Goal: Information Seeking & Learning: Check status

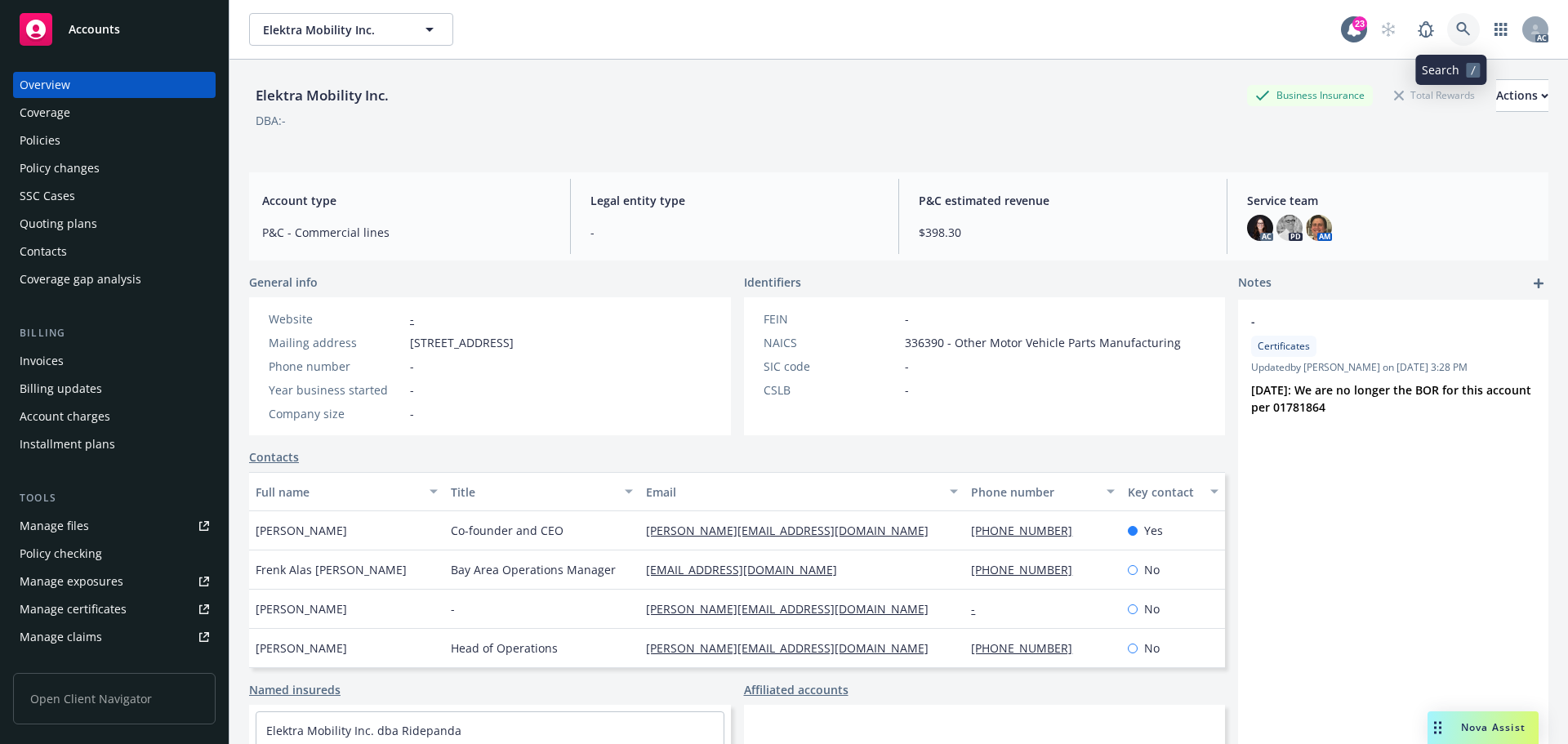
click at [1457, 32] on icon at bounding box center [1464, 30] width 15 height 15
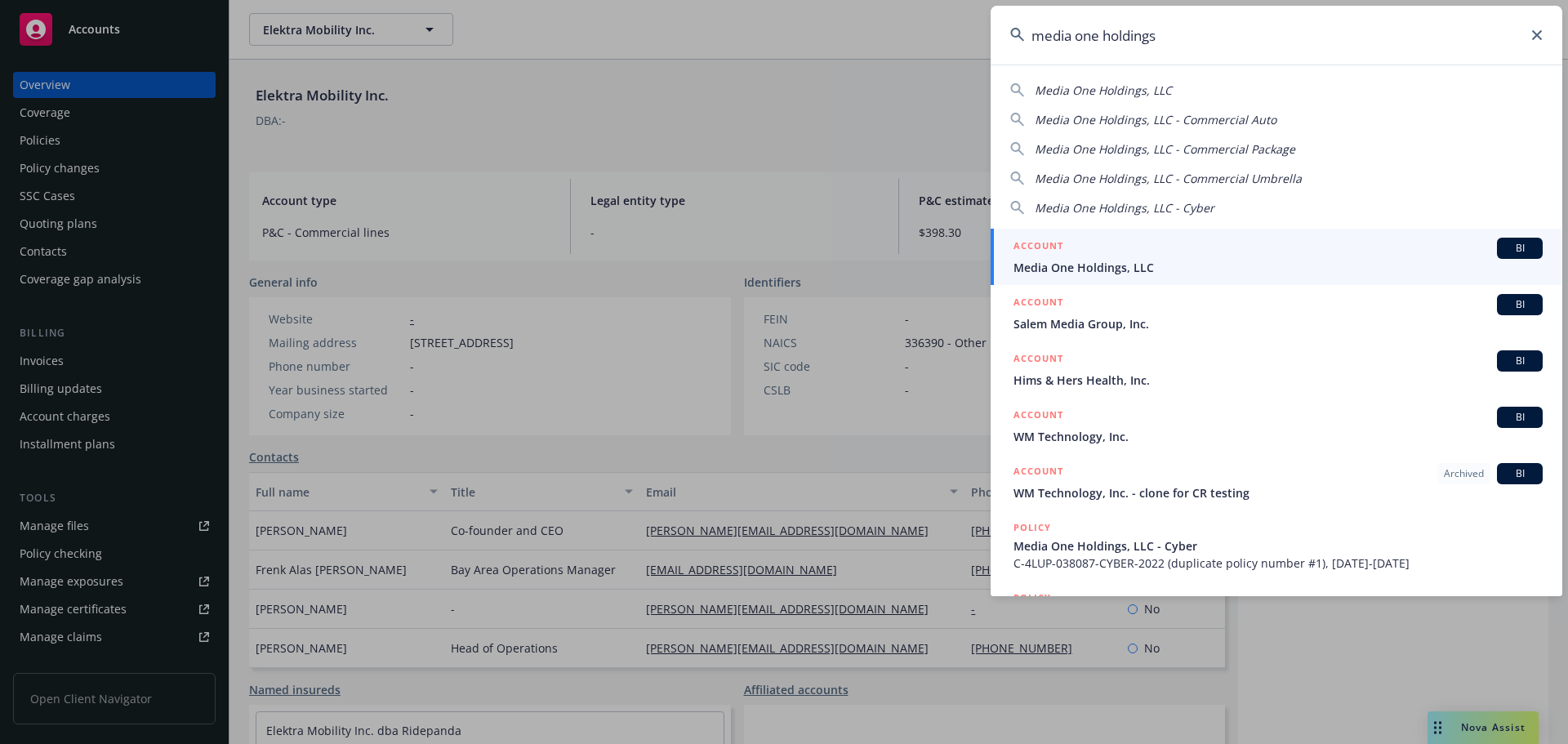
type input "media one holdings"
click at [1191, 267] on span "Media One Holdings, LLC" at bounding box center [1278, 267] width 529 height 17
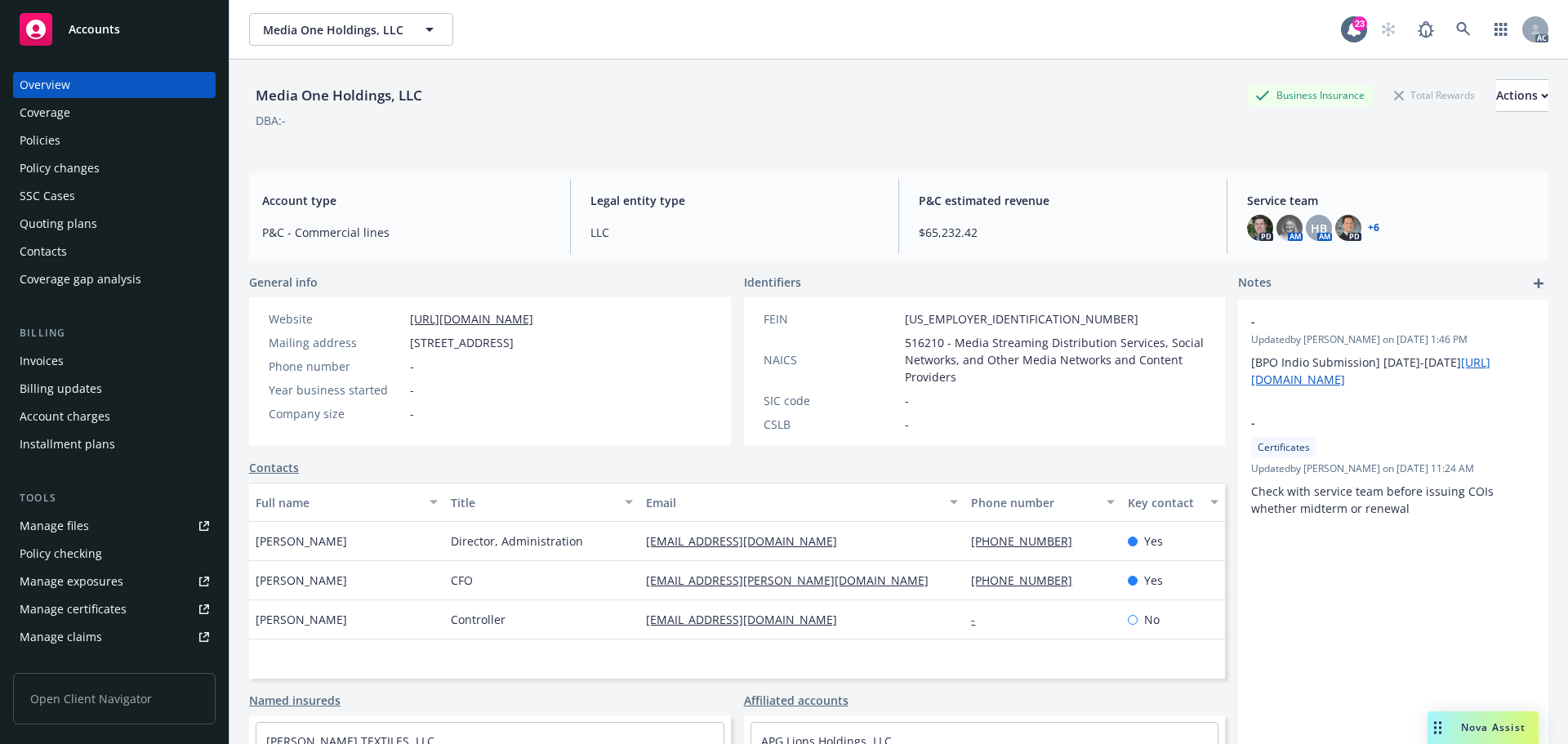
click at [64, 150] on div "Policies" at bounding box center [115, 140] width 190 height 26
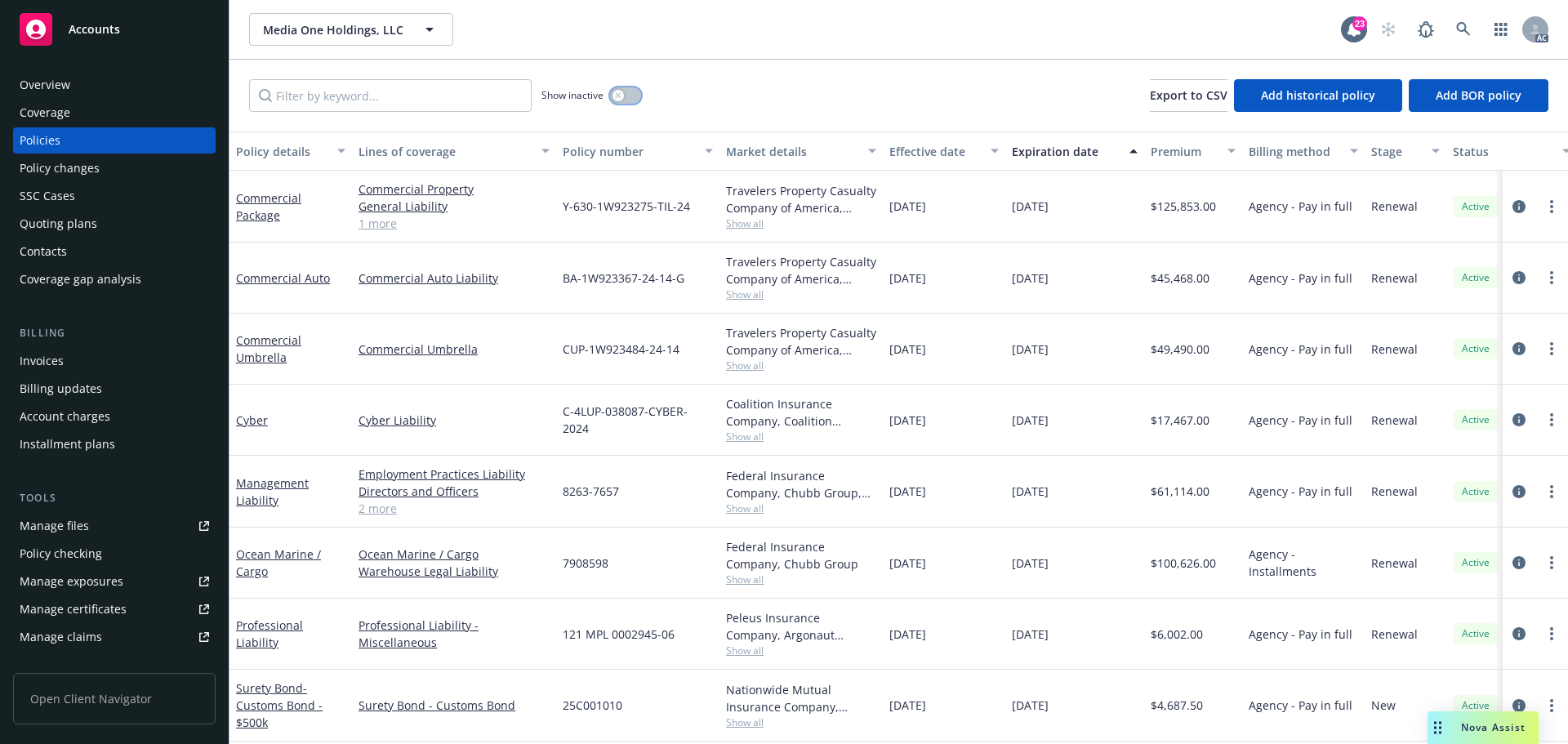
click at [626, 92] on button "button" at bounding box center [626, 96] width 31 height 16
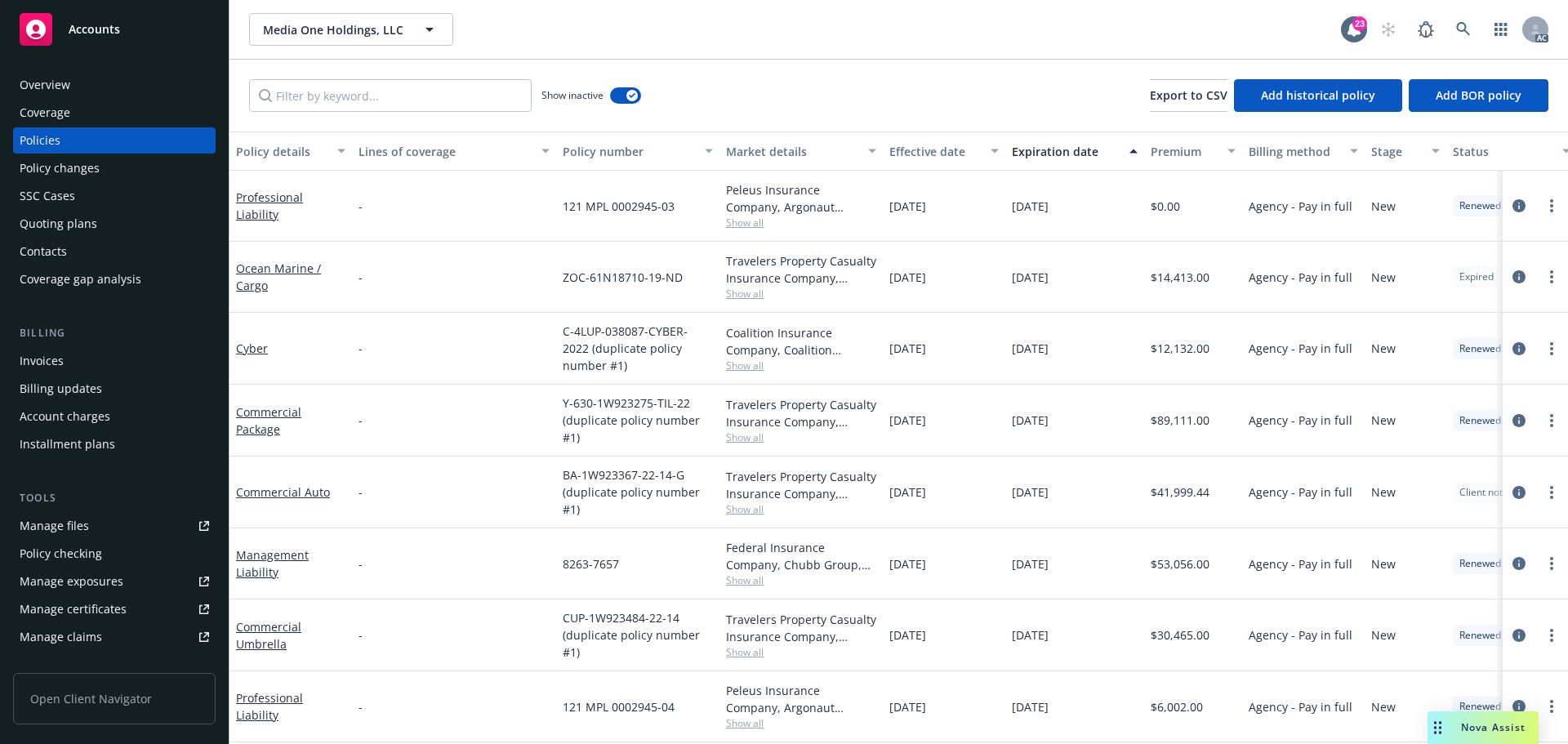
click at [938, 153] on div "Effective date" at bounding box center [935, 151] width 92 height 17
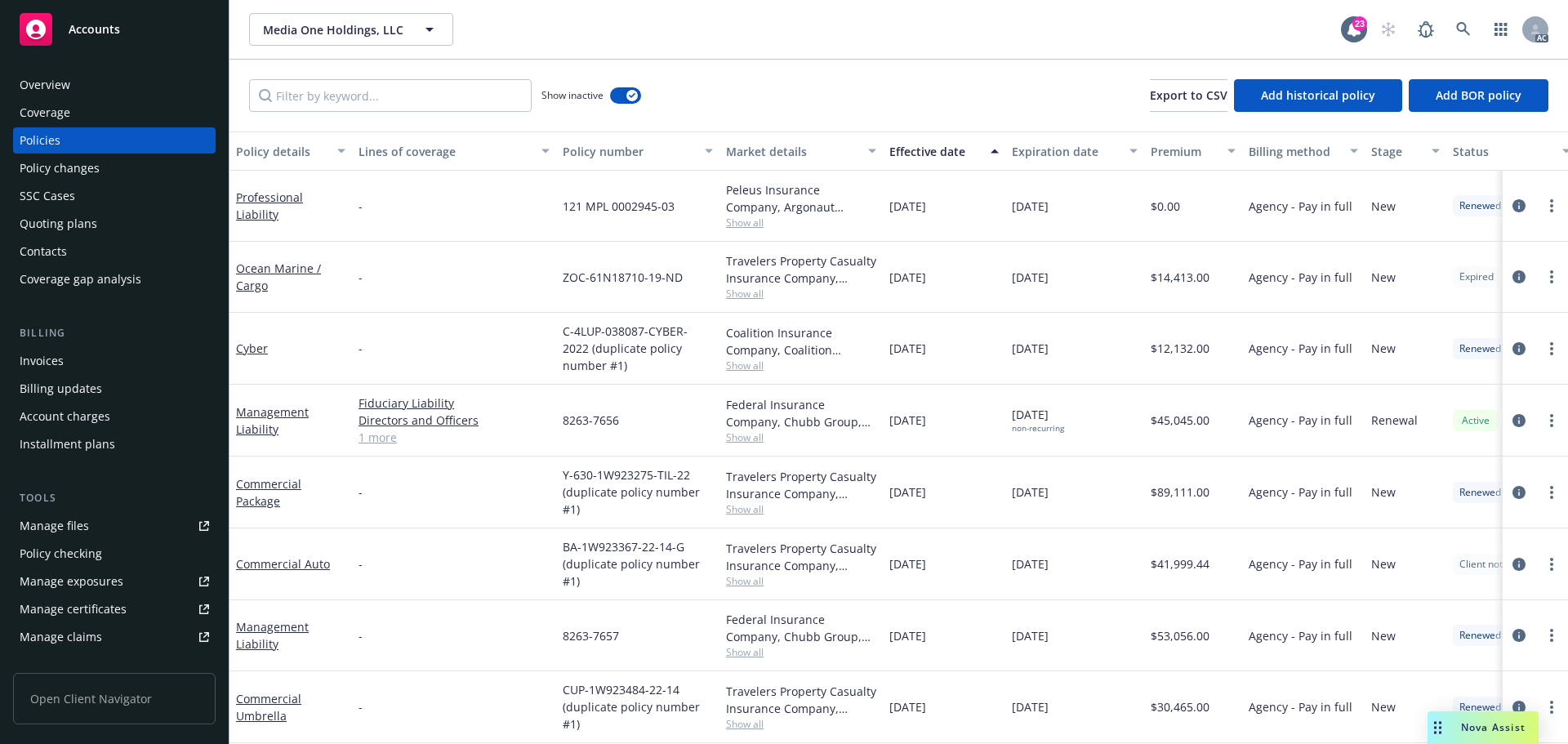
click at [937, 152] on div "Effective date" at bounding box center [935, 151] width 92 height 17
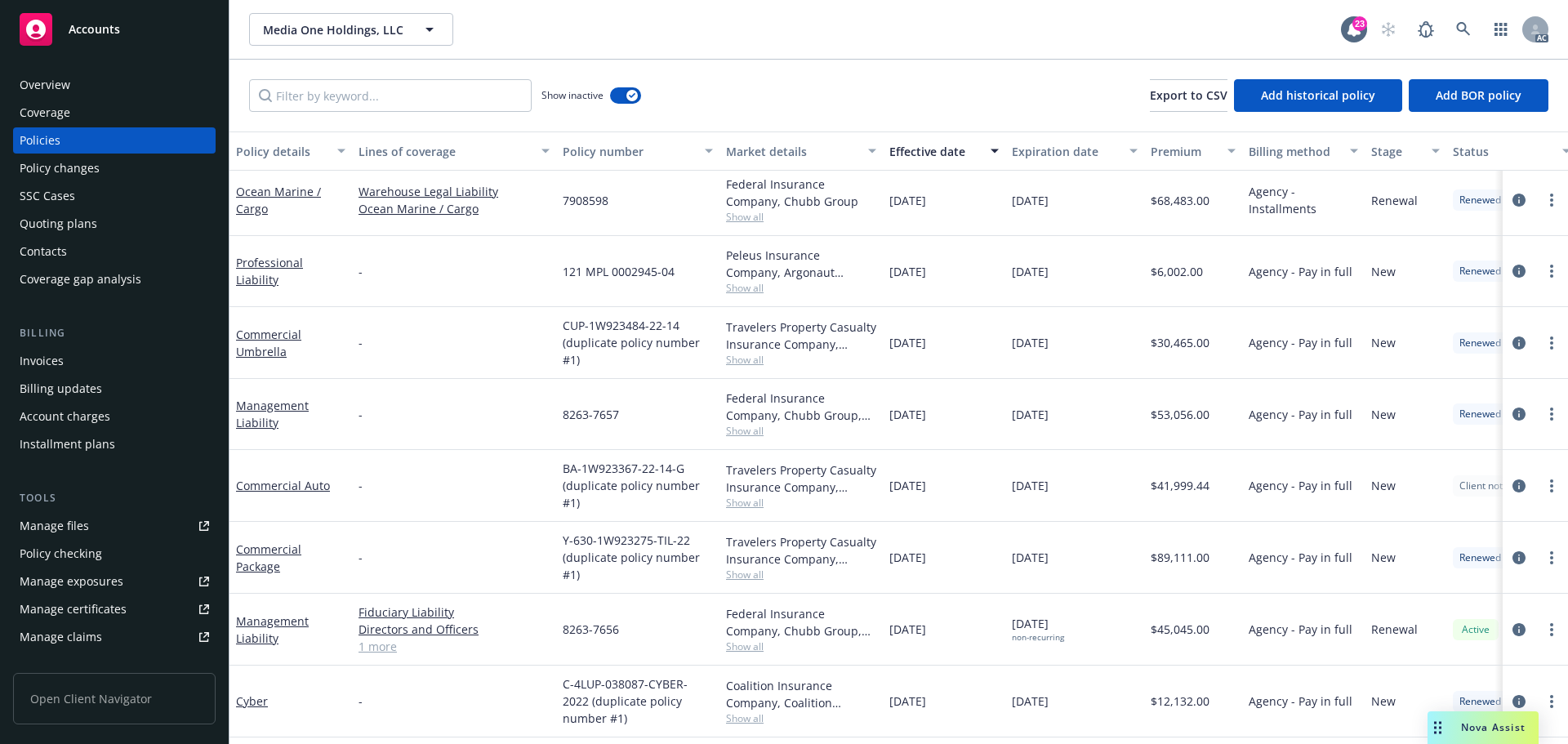
scroll to position [899, 0]
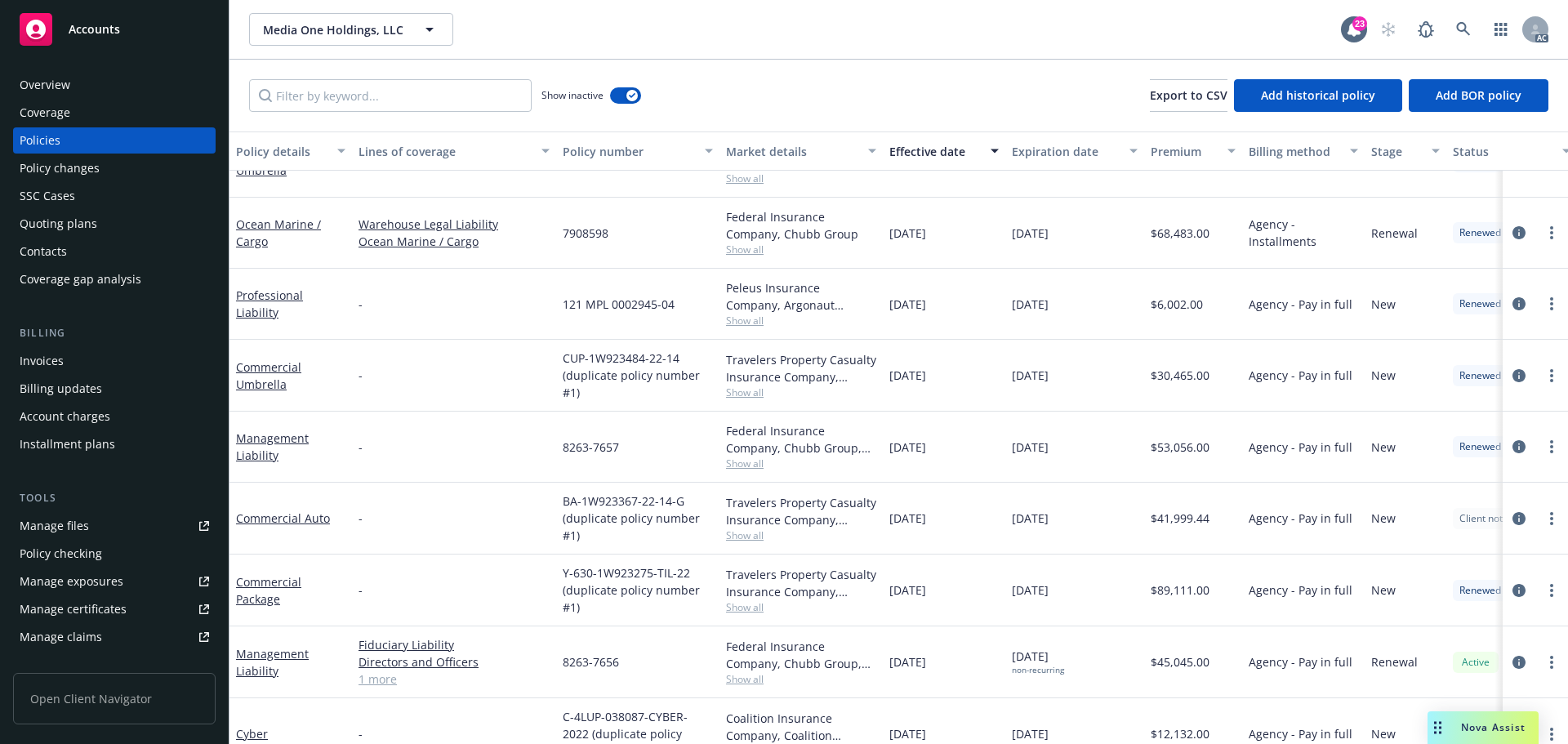
click at [1478, 516] on span "Client not renewing" at bounding box center [1504, 519] width 88 height 15
click at [1509, 516] on link "circleInformation" at bounding box center [1519, 519] width 20 height 20
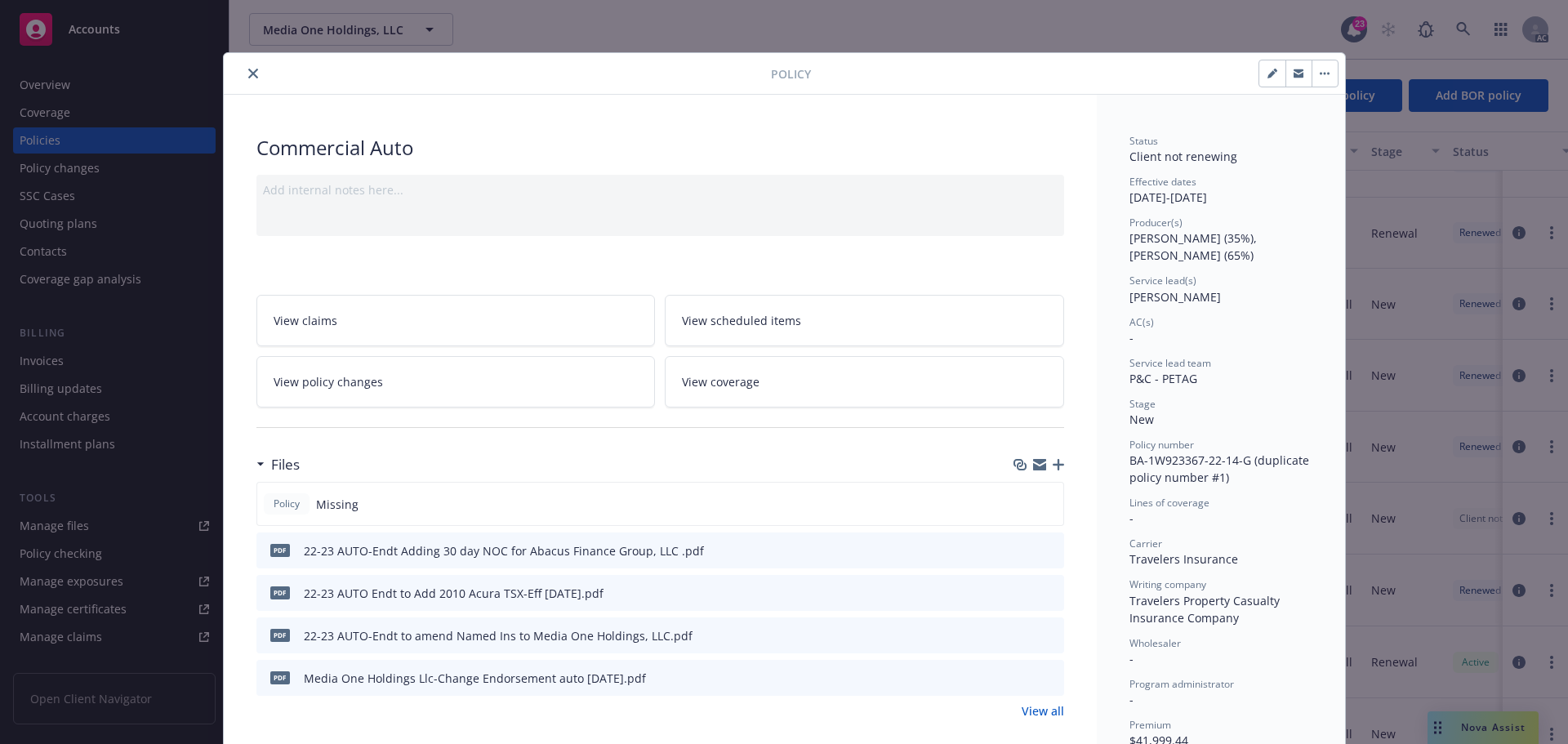
click at [248, 72] on icon "close" at bounding box center [253, 73] width 10 height 10
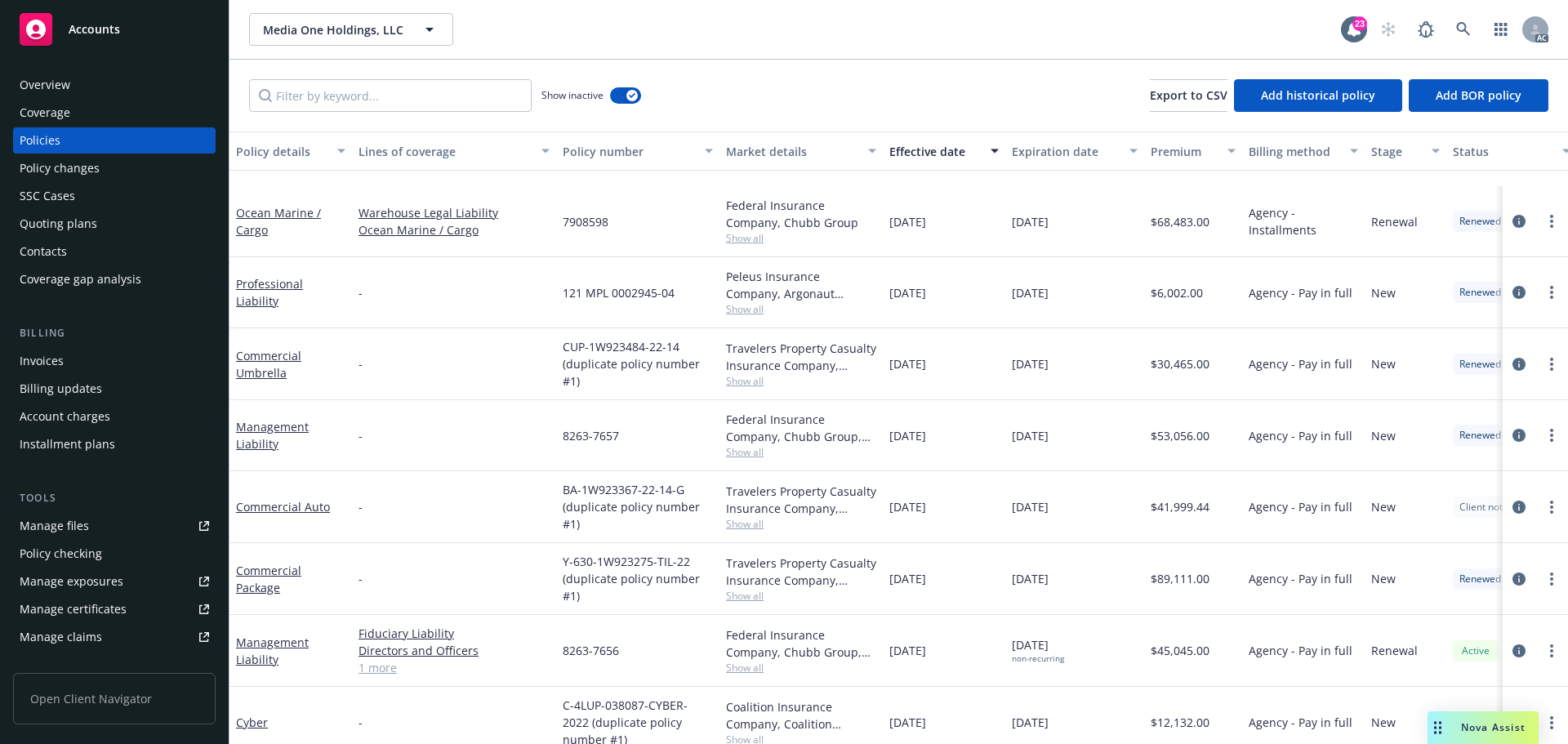
scroll to position [1062, 0]
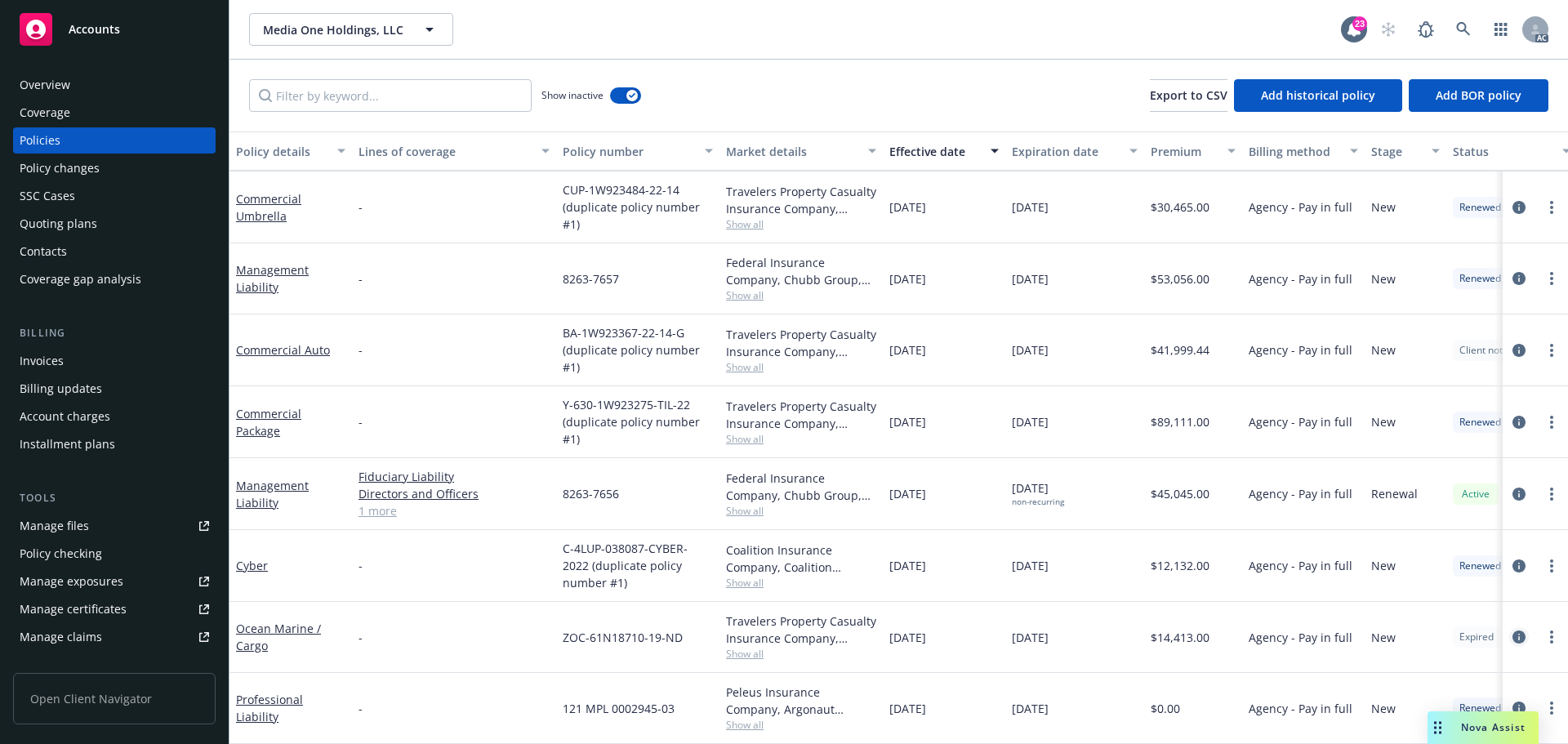
click at [1513, 630] on icon "circleInformation" at bounding box center [1519, 637] width 13 height 13
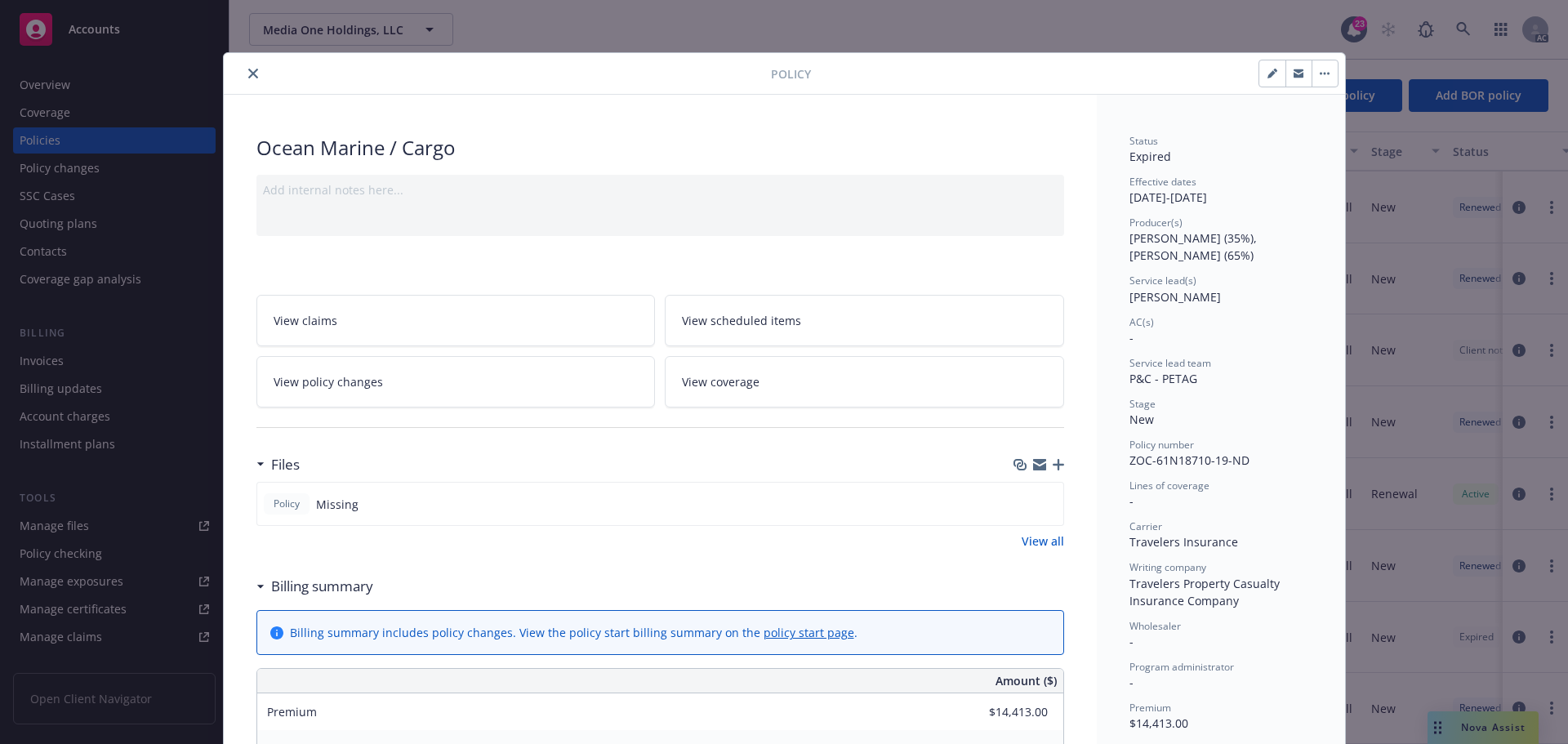
click at [248, 74] on icon "close" at bounding box center [253, 73] width 10 height 10
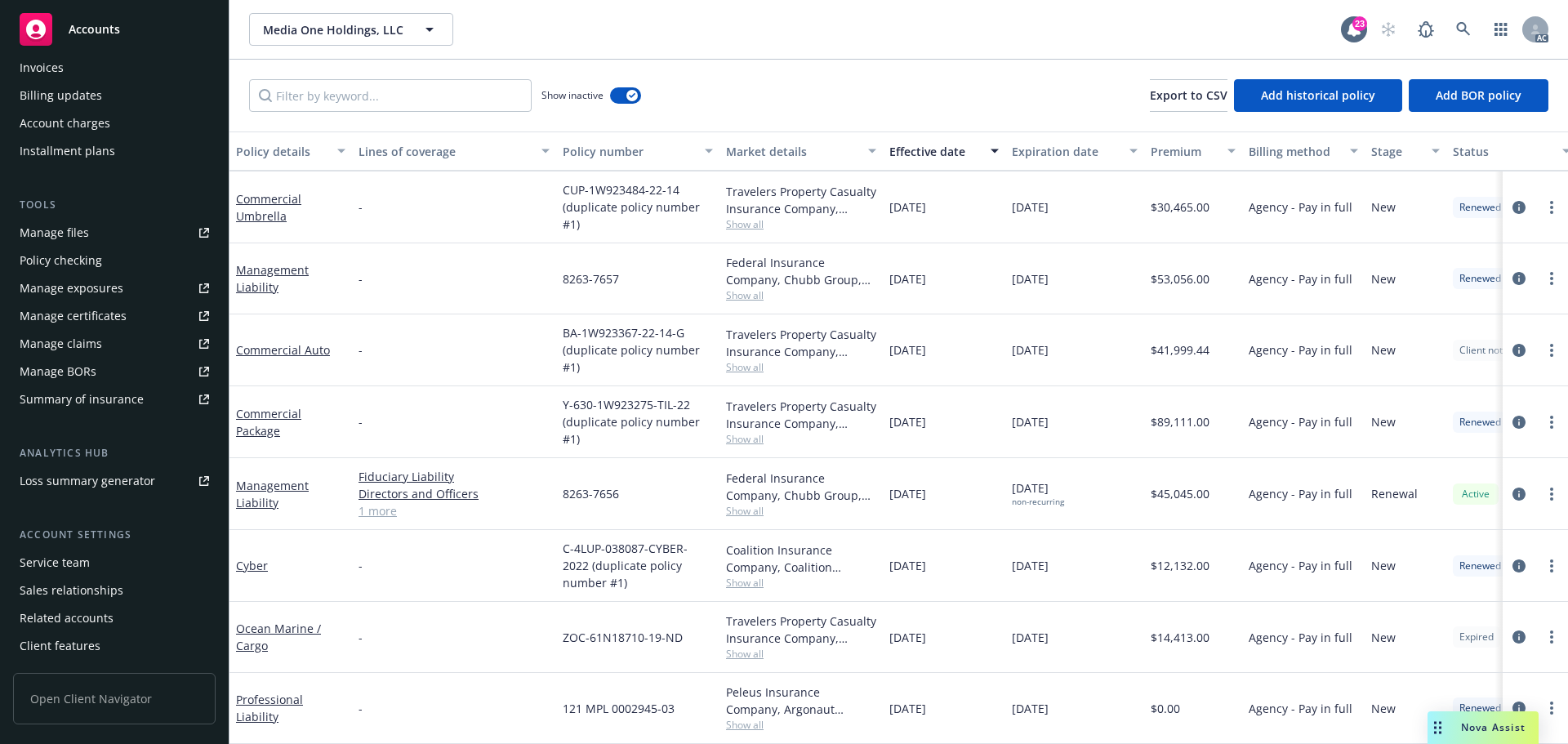
scroll to position [320, 0]
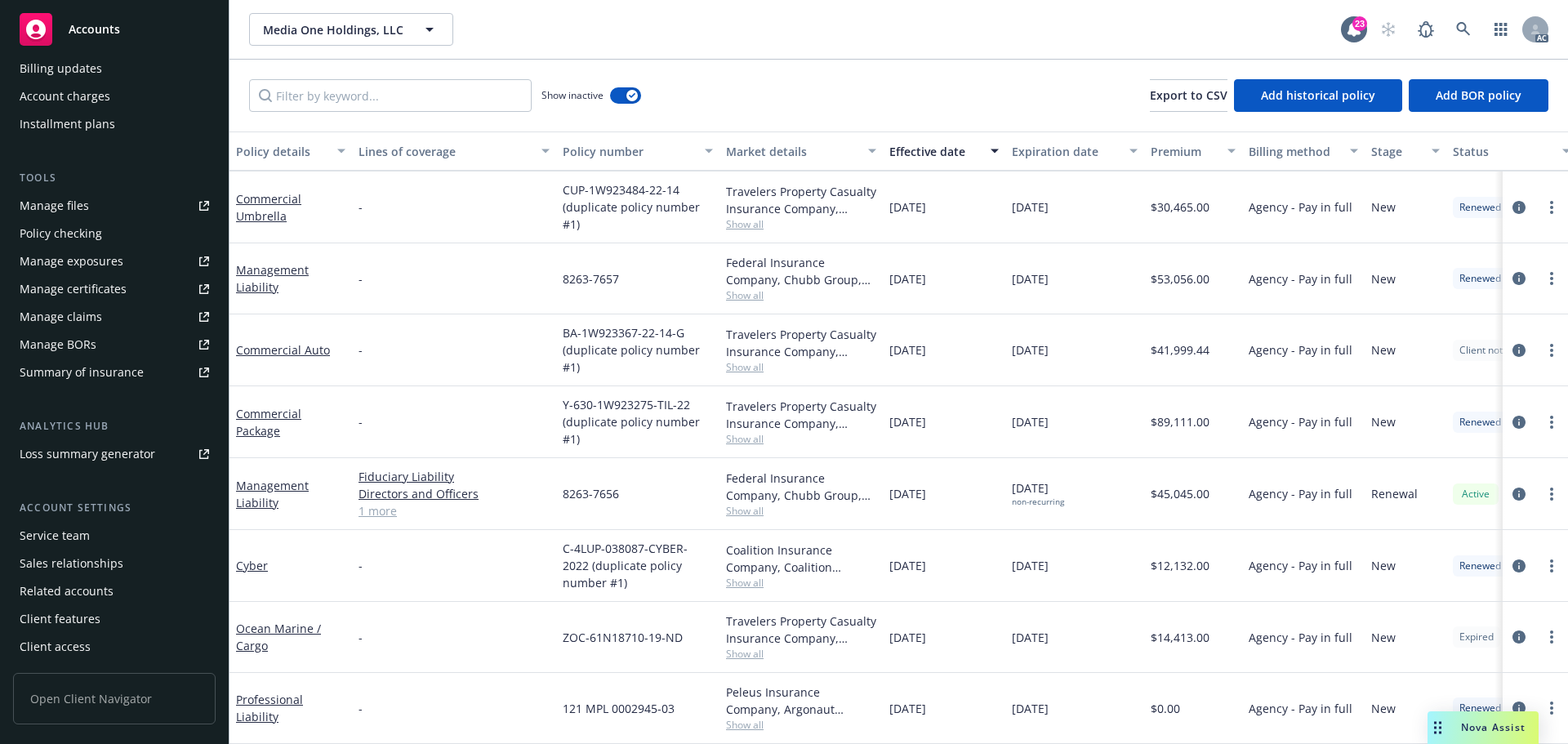
click at [88, 539] on div "Service team" at bounding box center [115, 535] width 190 height 26
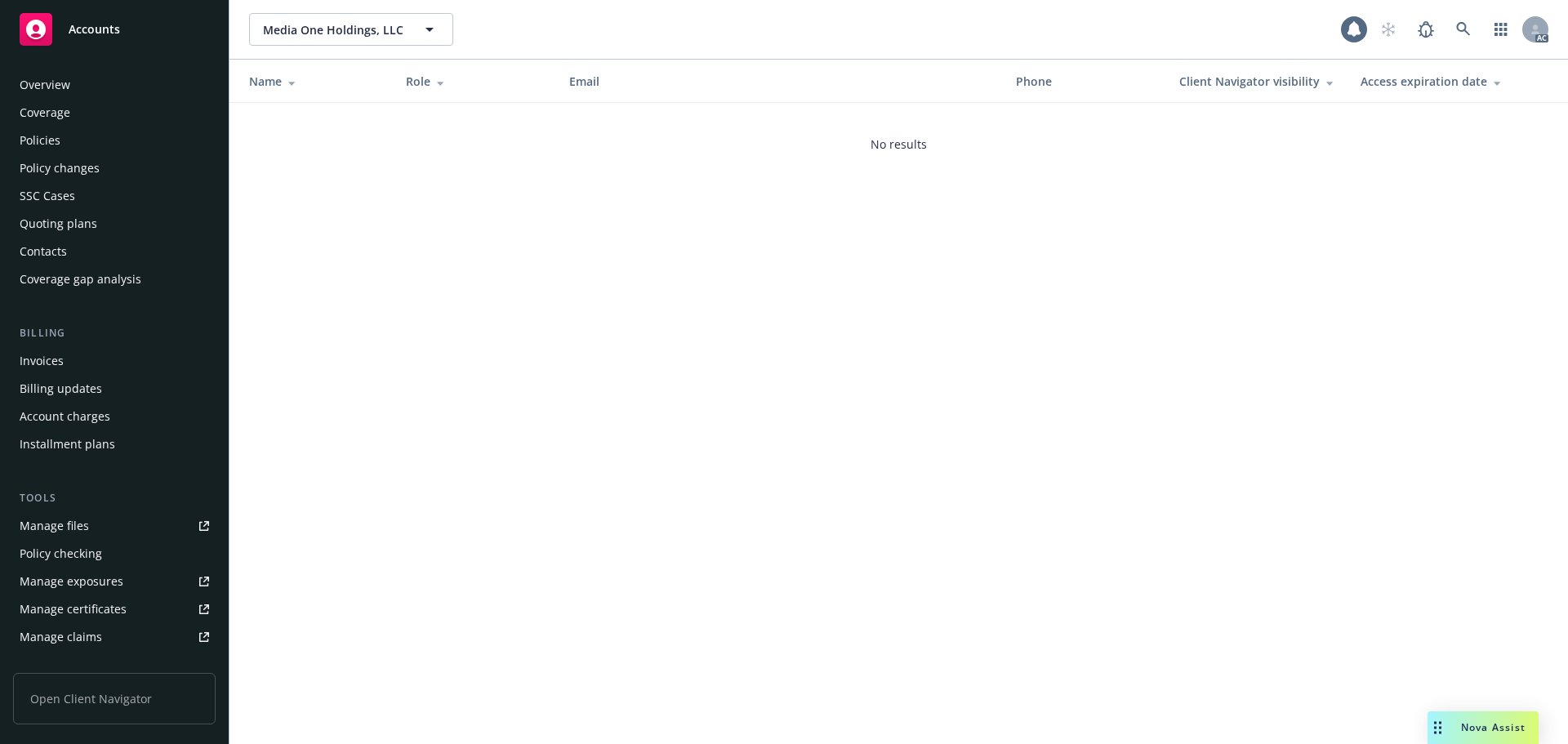
scroll to position [320, 0]
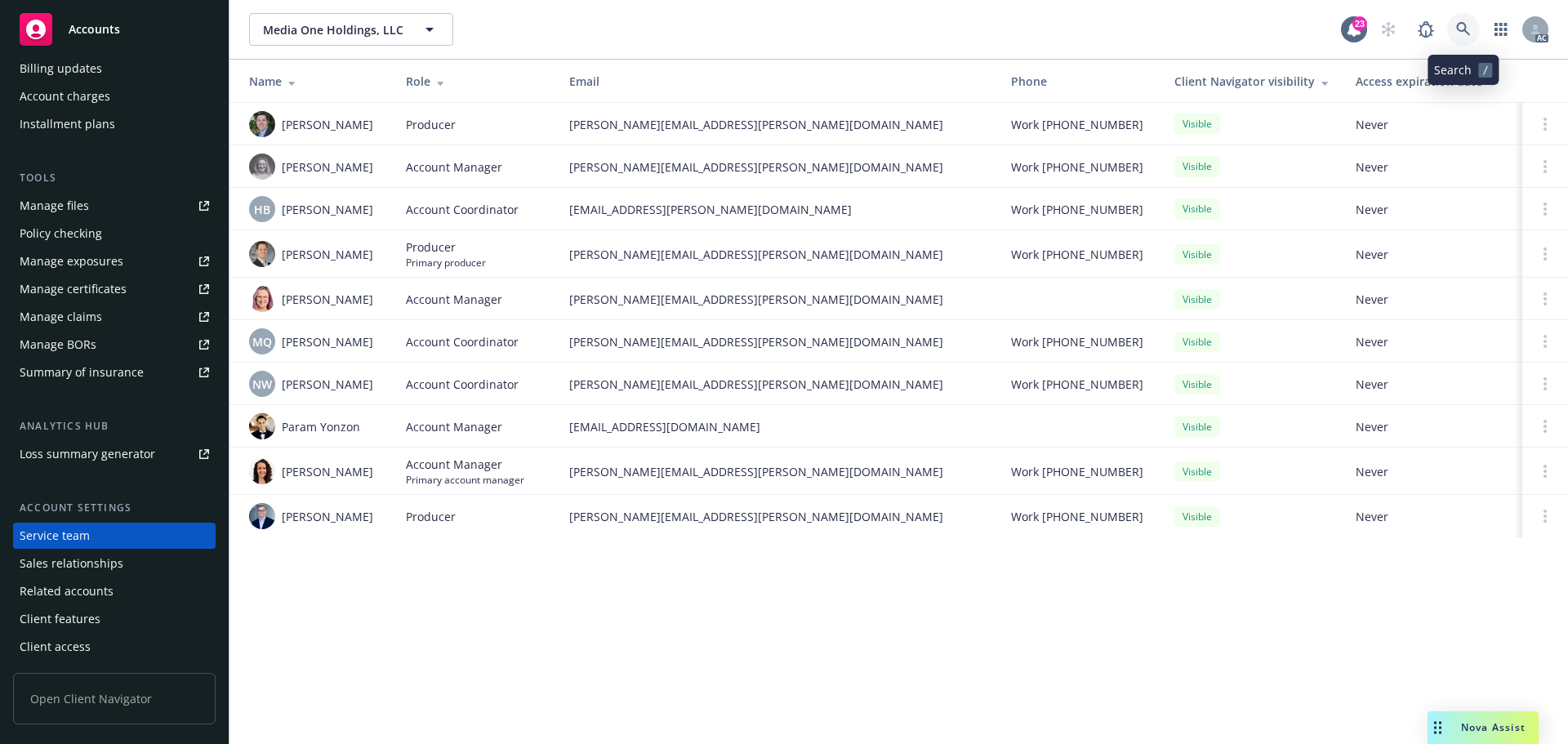
click at [1458, 27] on icon at bounding box center [1463, 29] width 14 height 14
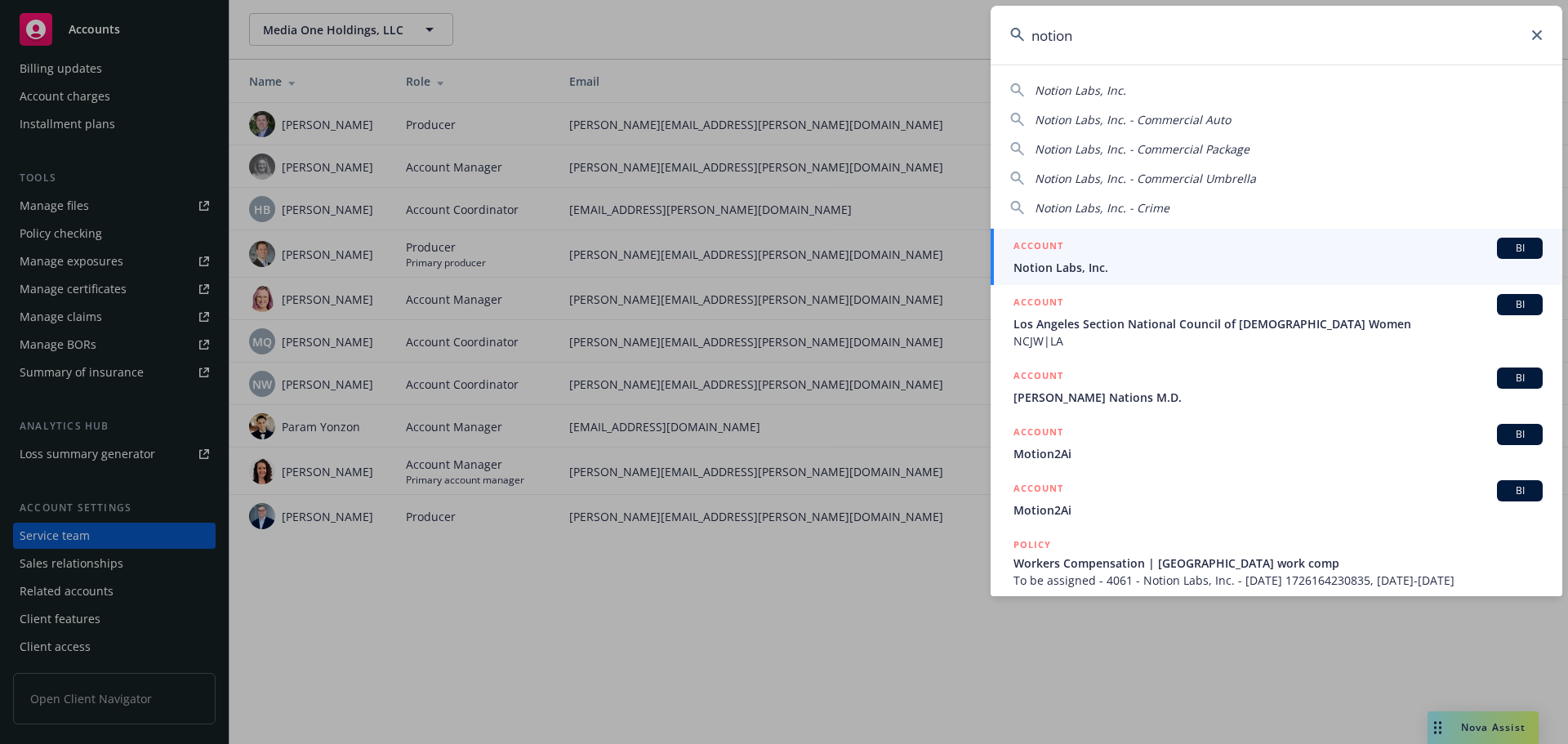
type input "notion"
click at [1075, 260] on span "Notion Labs, Inc." at bounding box center [1278, 267] width 529 height 17
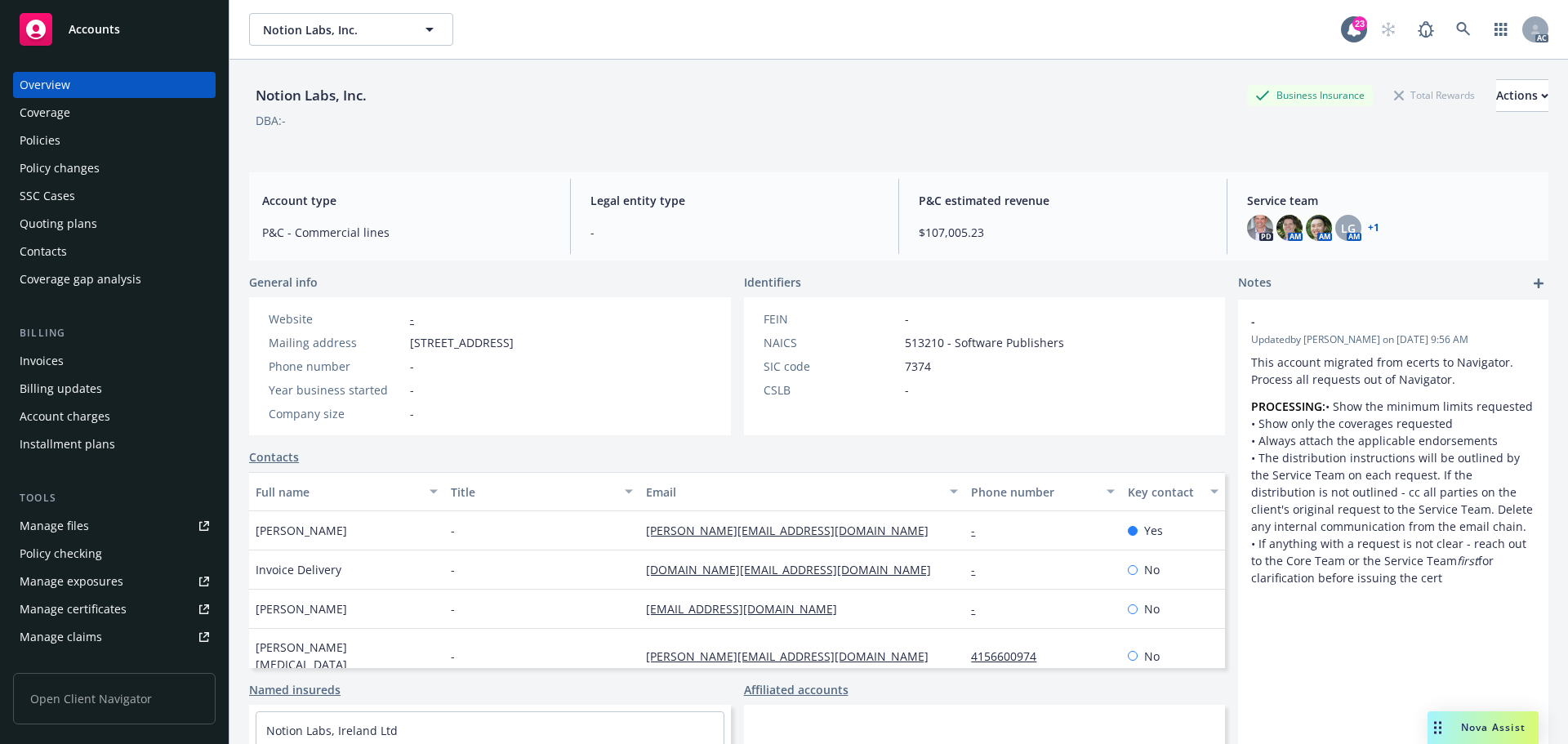
click at [111, 351] on div "Invoices" at bounding box center [115, 361] width 190 height 26
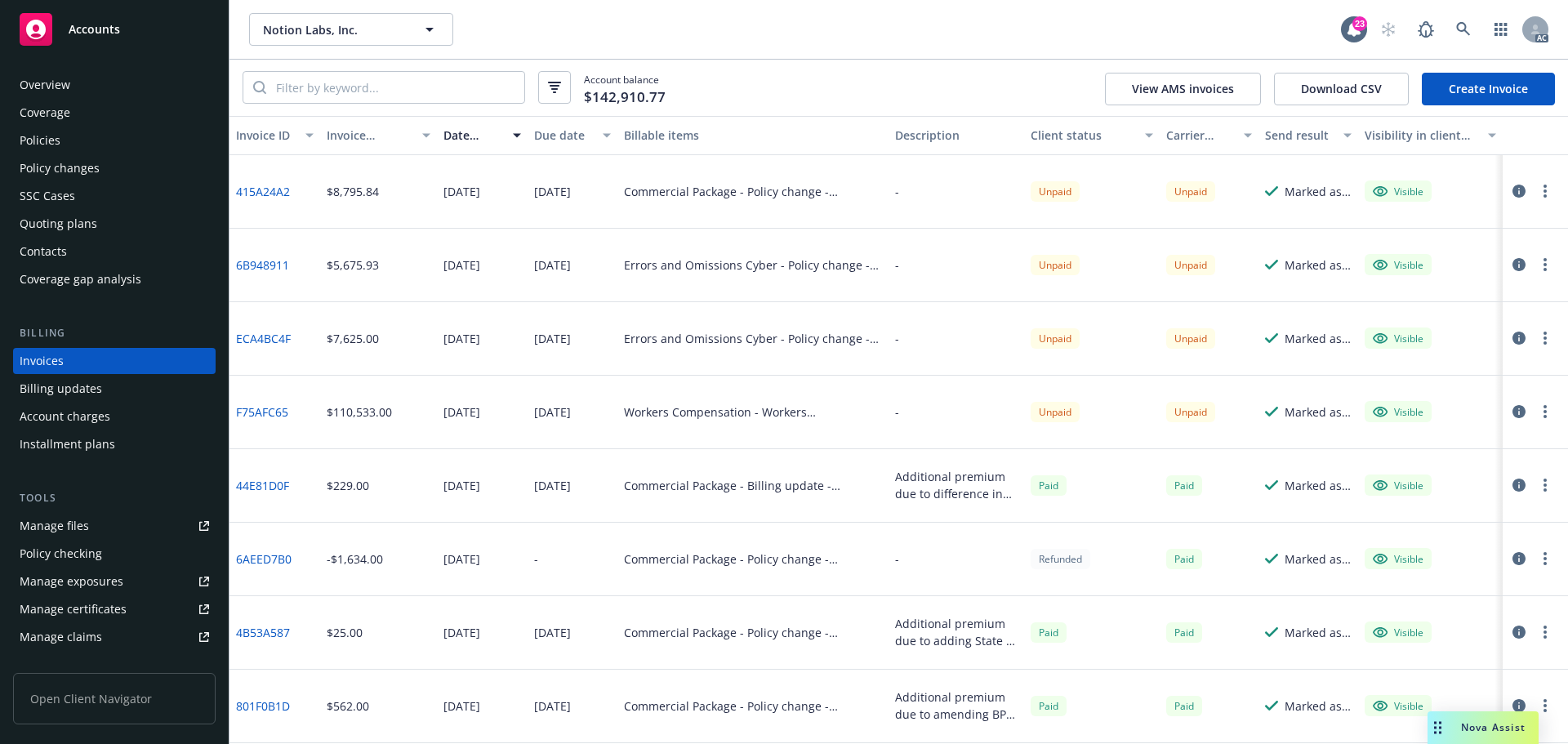
scroll to position [245, 0]
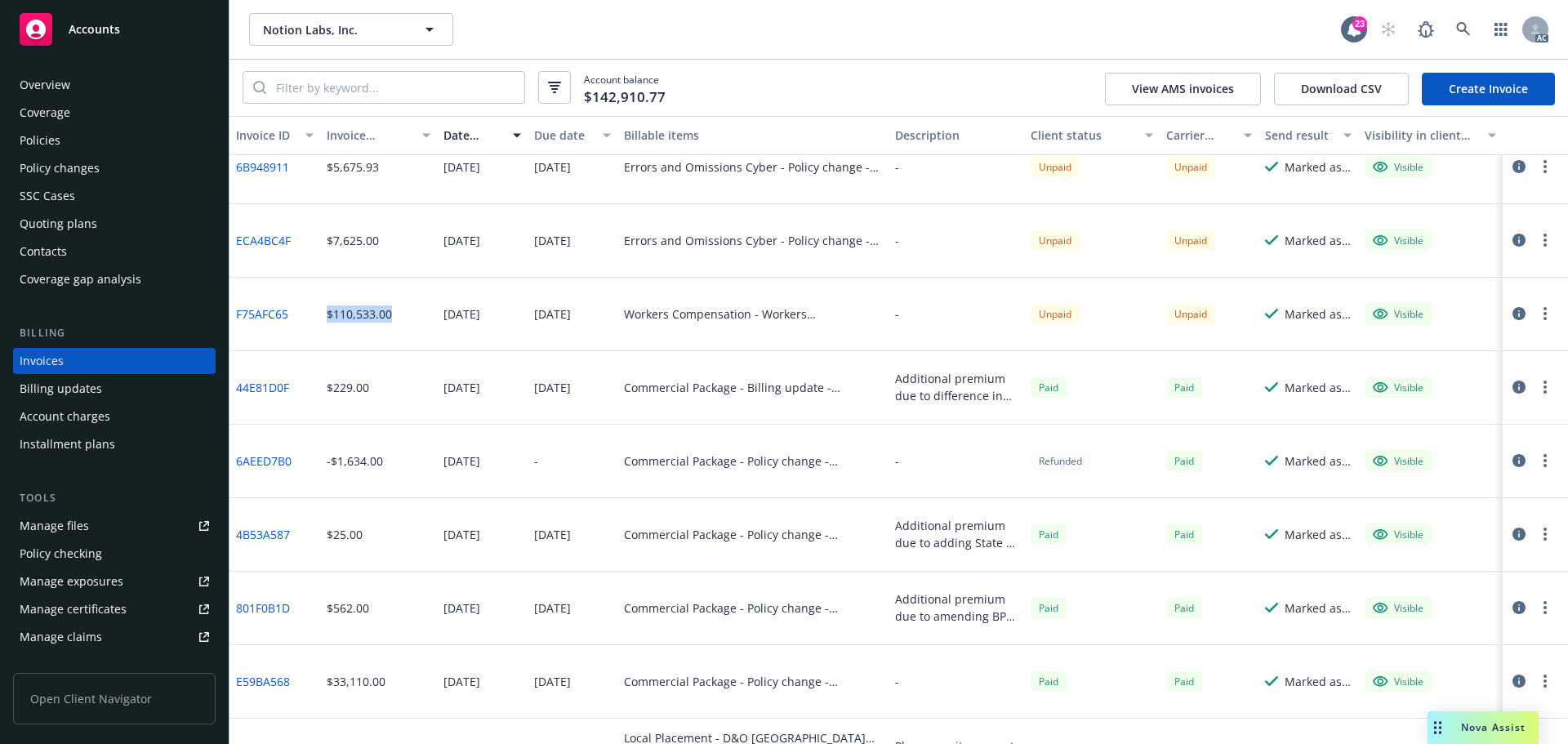
drag, startPoint x: 409, startPoint y: 313, endPoint x: 320, endPoint y: 318, distance: 89.1
click at [320, 318] on div "$110,533.00" at bounding box center [379, 314] width 118 height 73
